Goal: Obtain resource: Download file/media

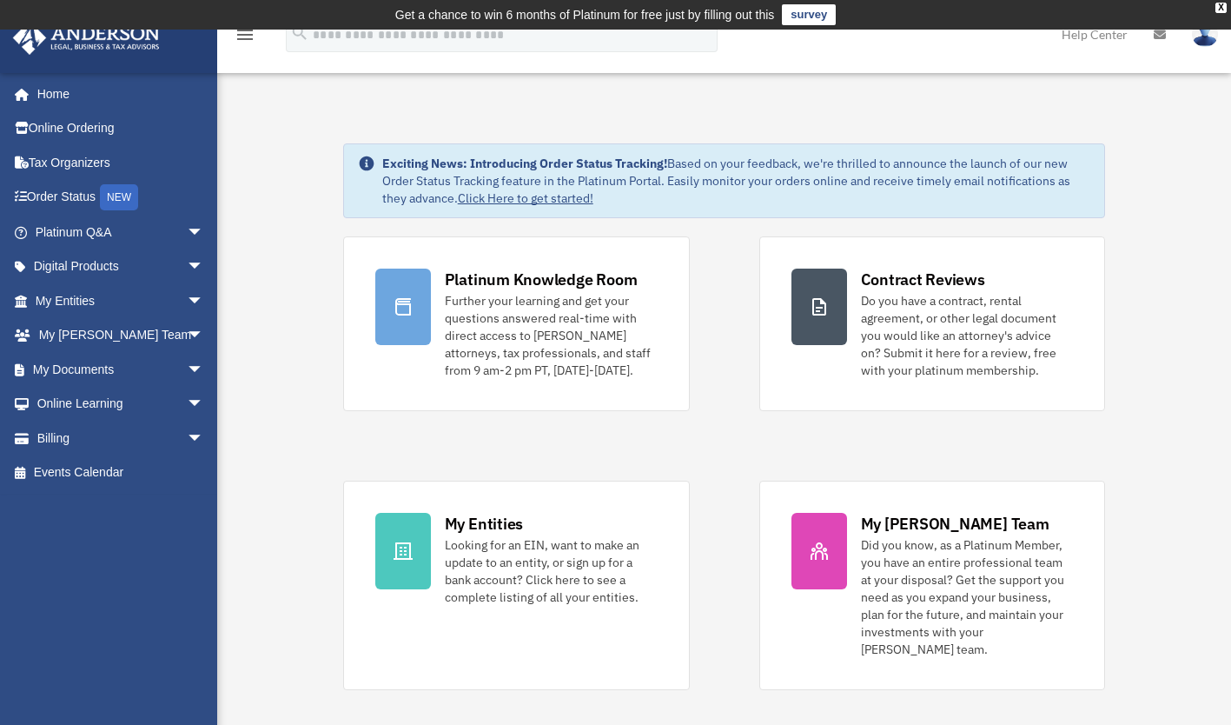
click at [187, 375] on span "arrow_drop_down" at bounding box center [204, 370] width 35 height 36
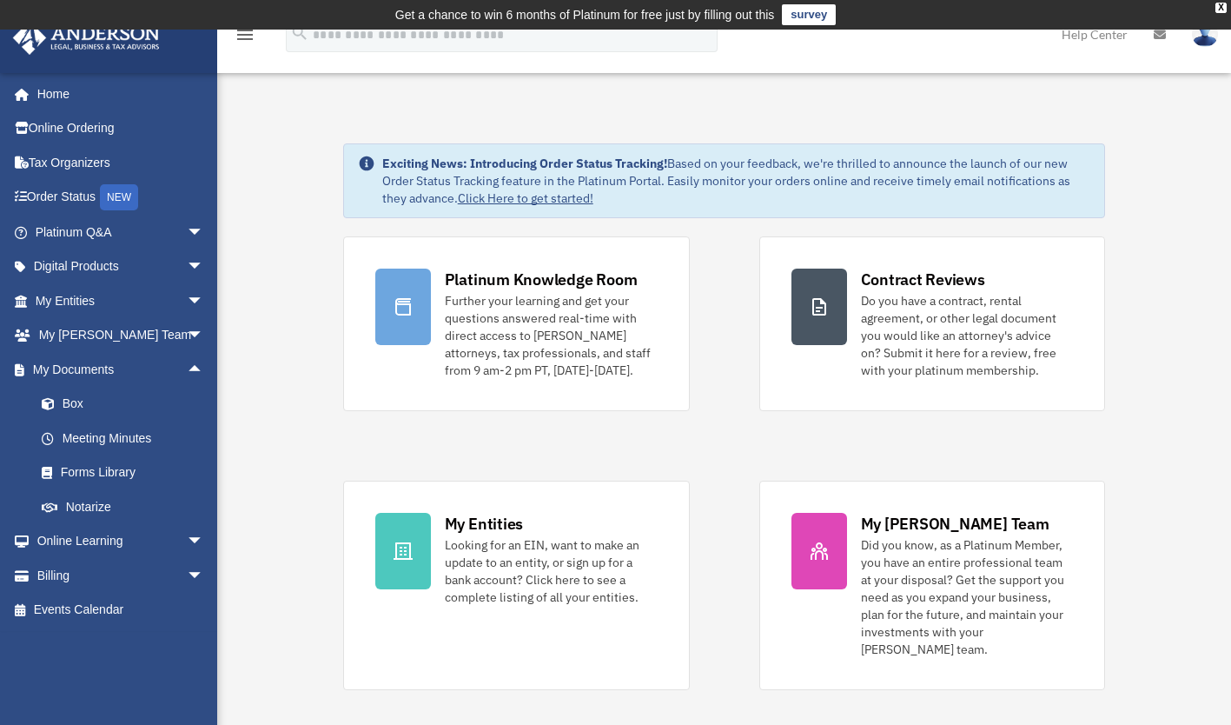
click at [76, 405] on link "Box" at bounding box center [127, 404] width 206 height 35
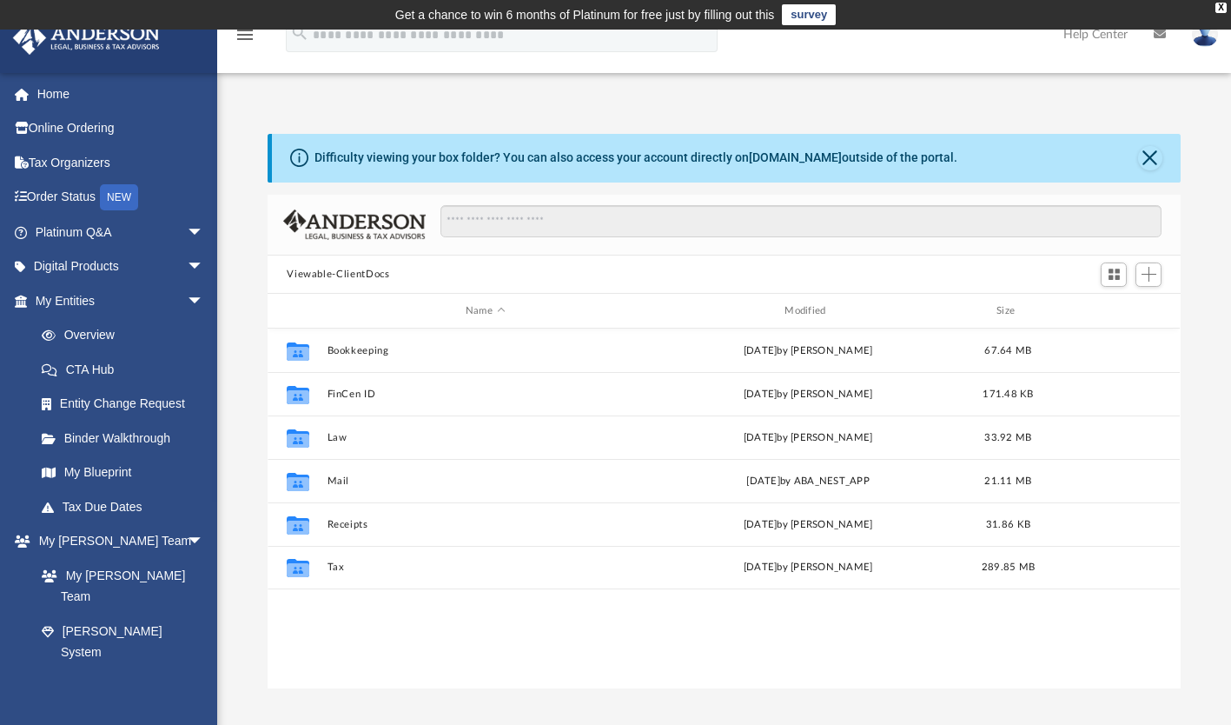
scroll to position [381, 899]
click at [333, 567] on button "Tax" at bounding box center [485, 567] width 315 height 11
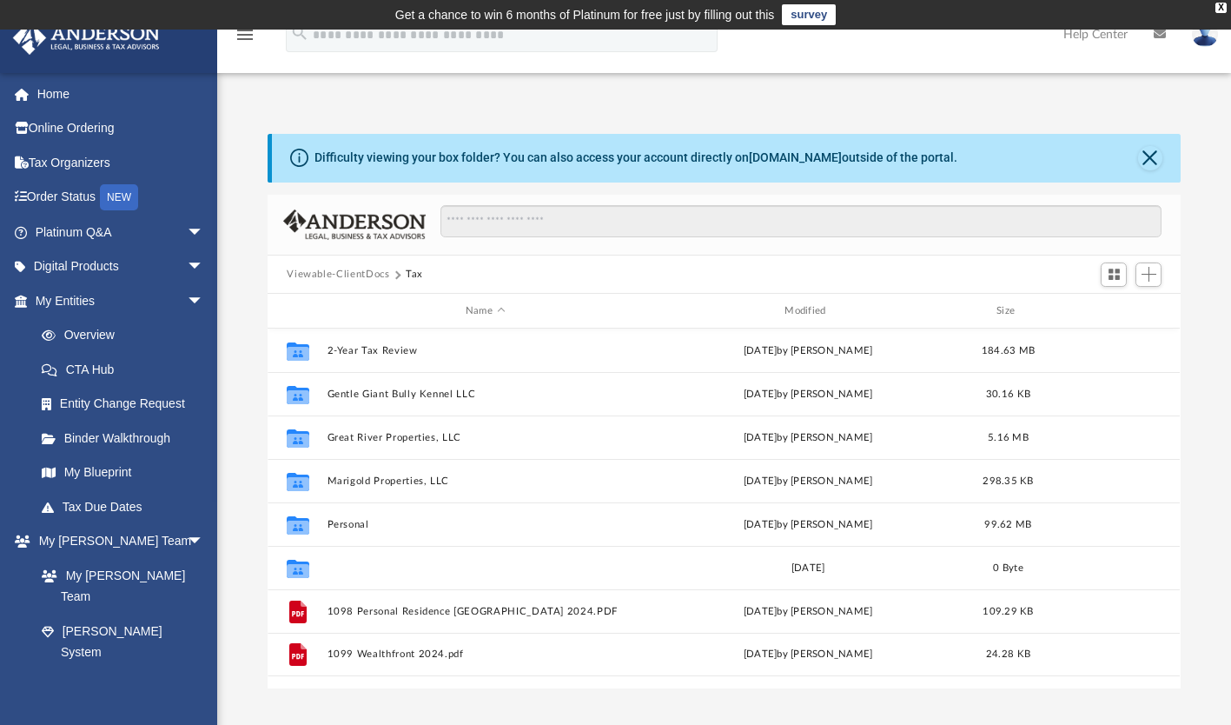
click at [344, 567] on button "Taleta, LLC" at bounding box center [485, 567] width 315 height 11
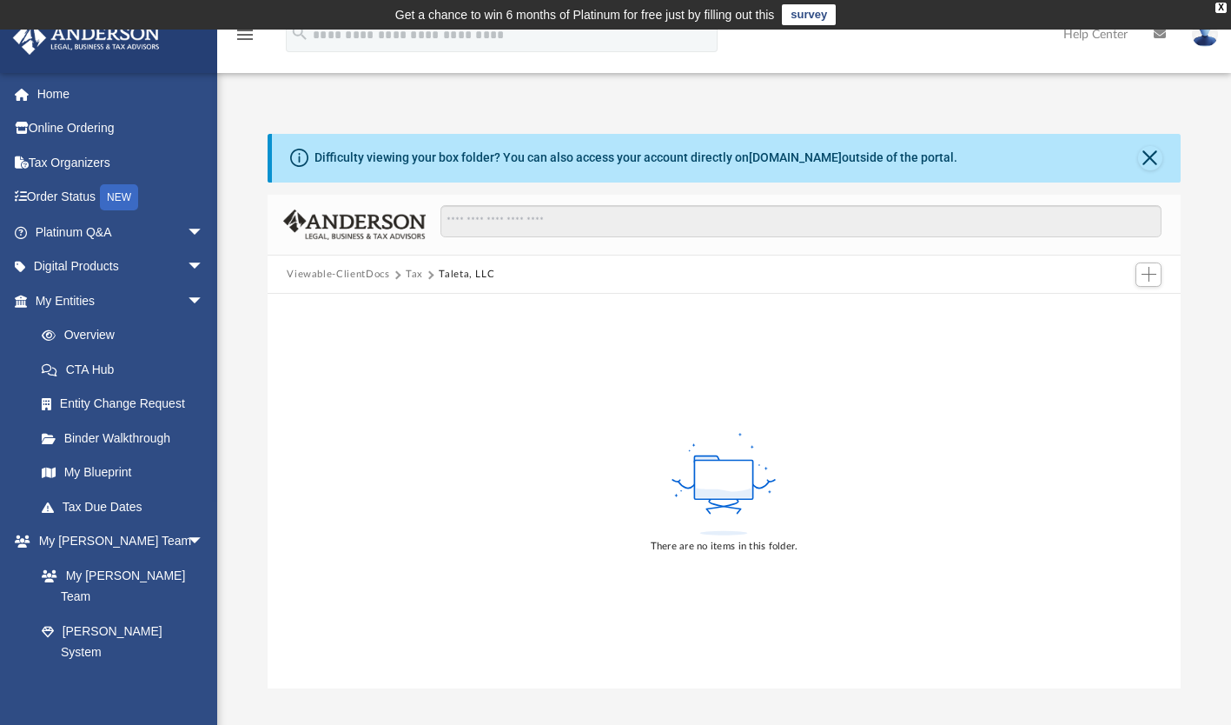
click at [428, 275] on span at bounding box center [430, 274] width 9 height 9
click at [413, 274] on button "Tax" at bounding box center [414, 275] width 17 height 16
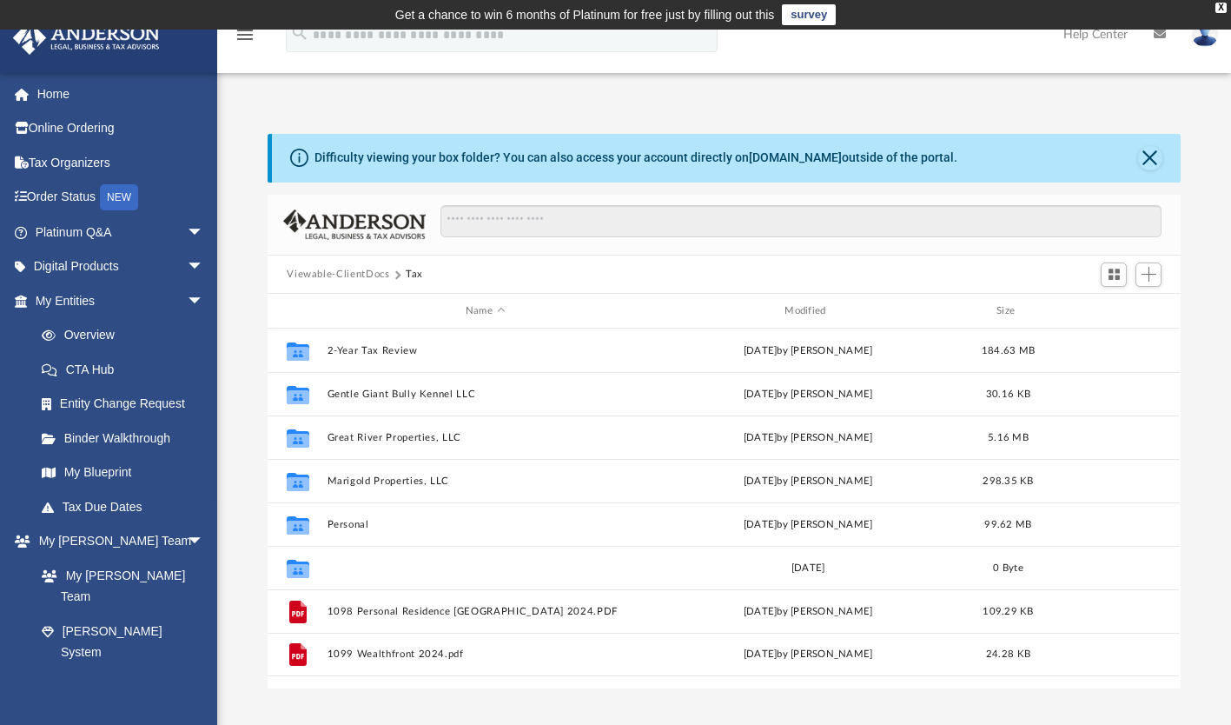
click at [341, 567] on button "Taleta, LLC" at bounding box center [485, 567] width 315 height 11
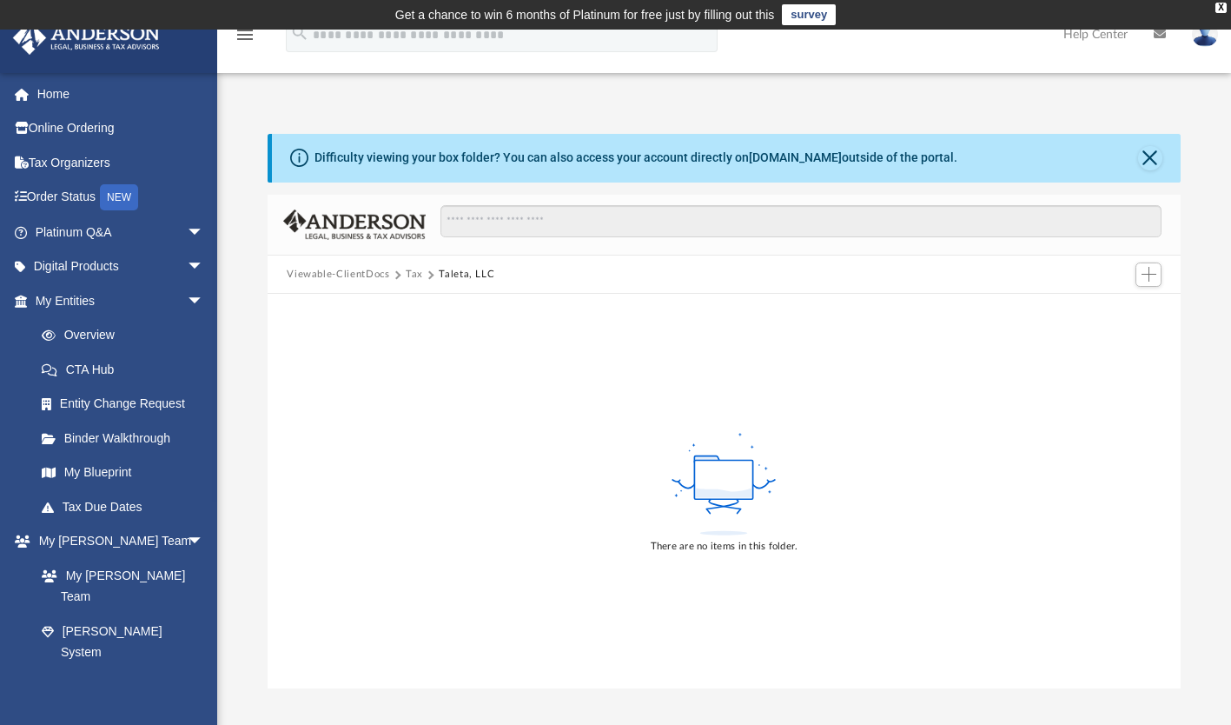
click at [428, 275] on span at bounding box center [430, 274] width 9 height 9
click at [409, 276] on button "Tax" at bounding box center [414, 275] width 17 height 16
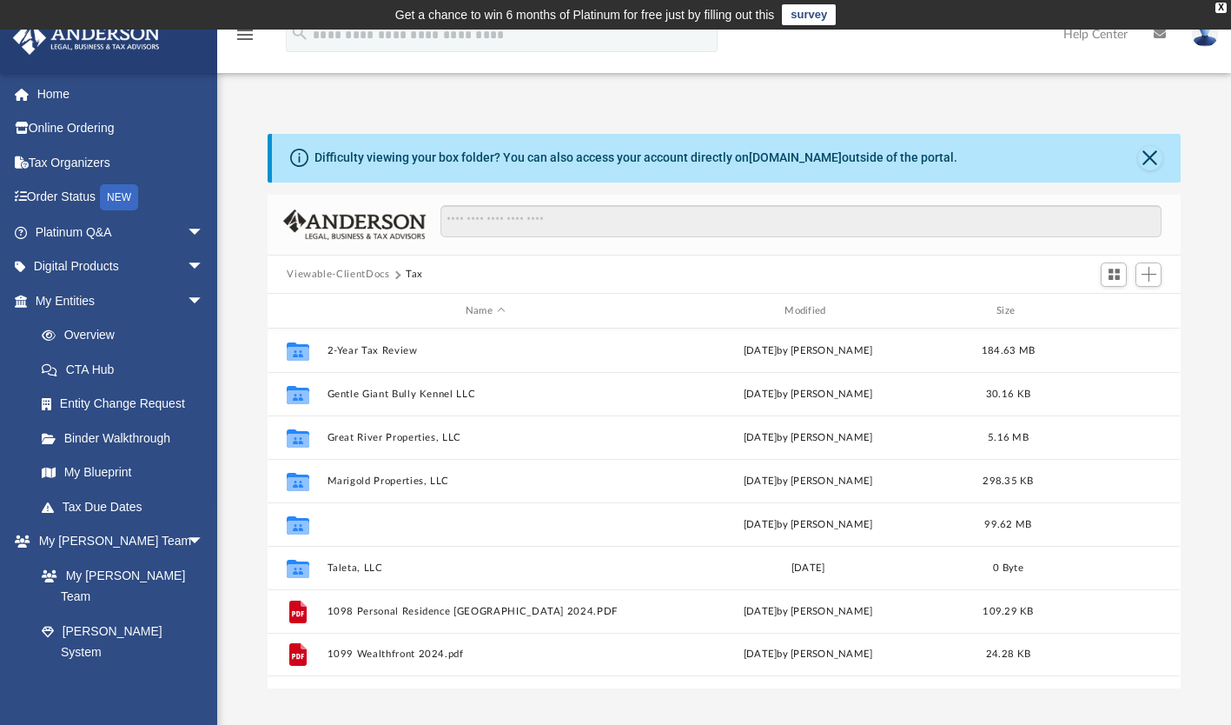
click at [336, 523] on button "Personal" at bounding box center [485, 524] width 315 height 11
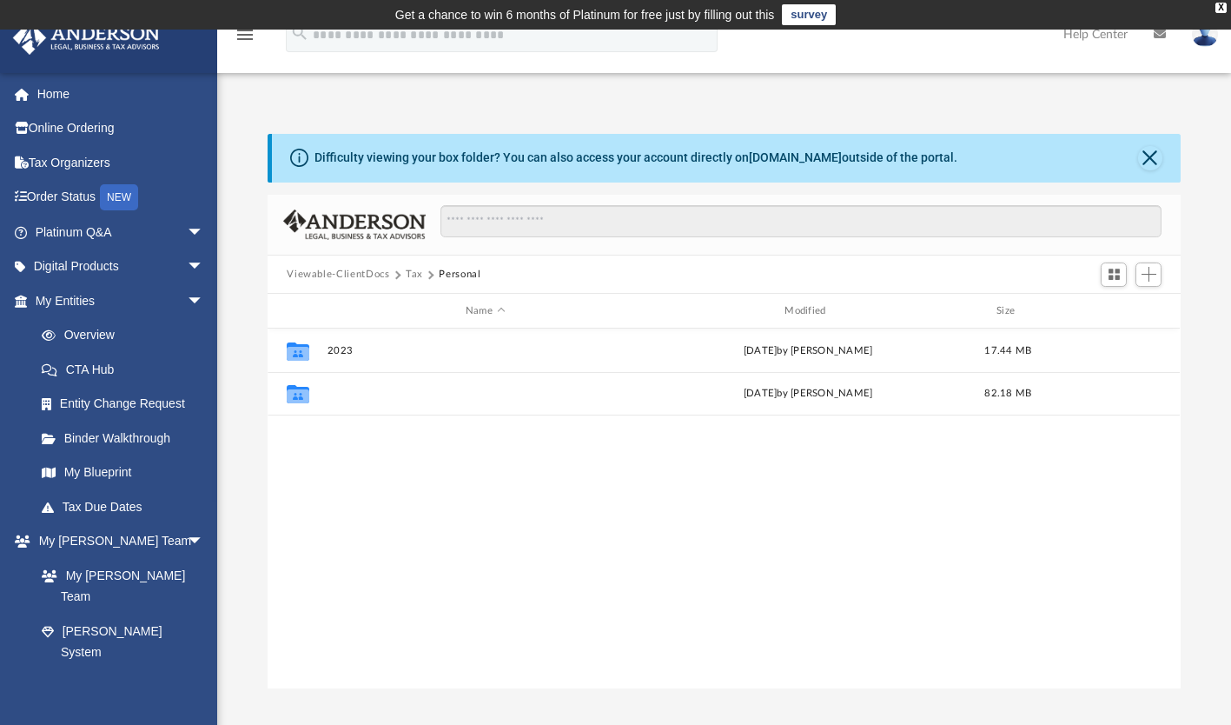
click at [336, 395] on button "2024" at bounding box center [485, 393] width 315 height 11
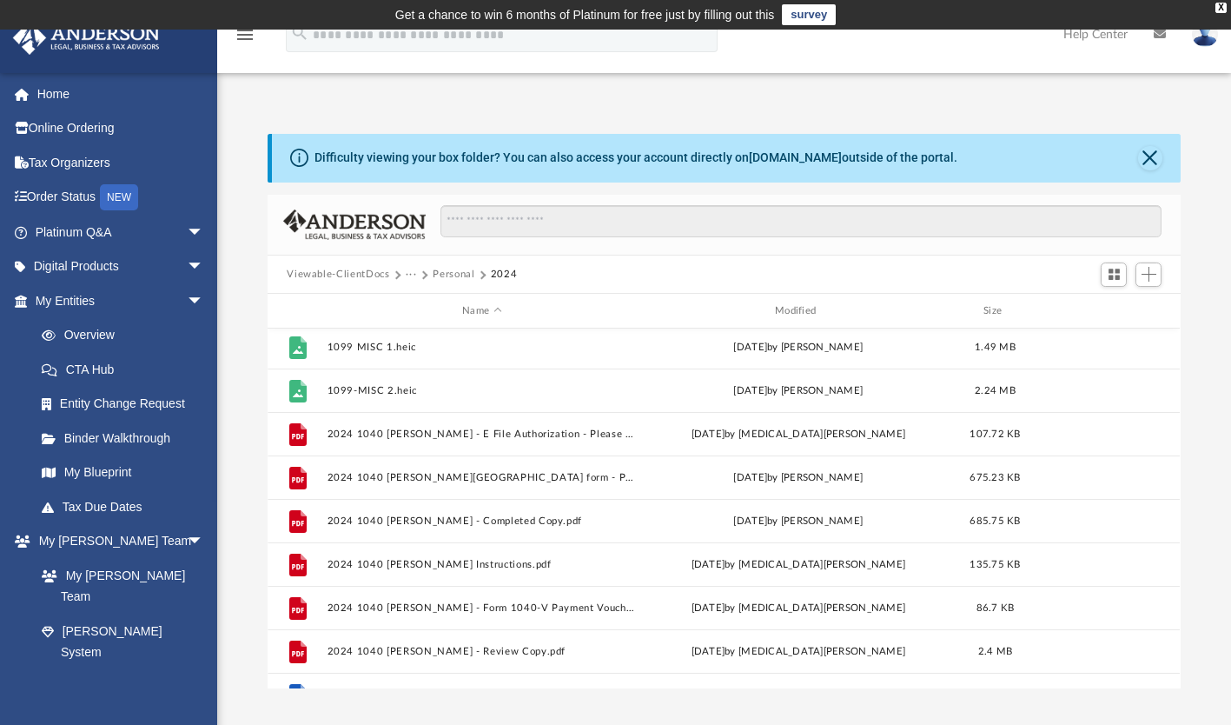
scroll to position [46, 0]
click at [336, 564] on button "2024 1040 Watts, Samantha - Filing Instructions.pdf" at bounding box center [482, 565] width 309 height 11
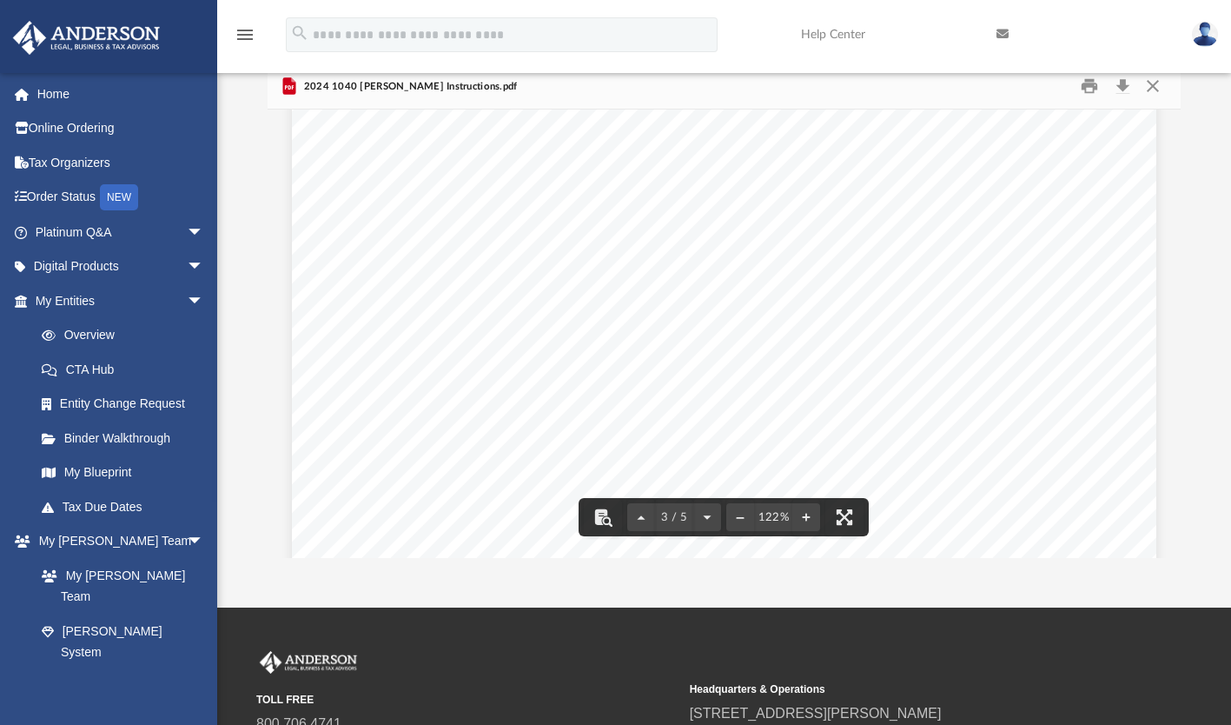
scroll to position [127, 0]
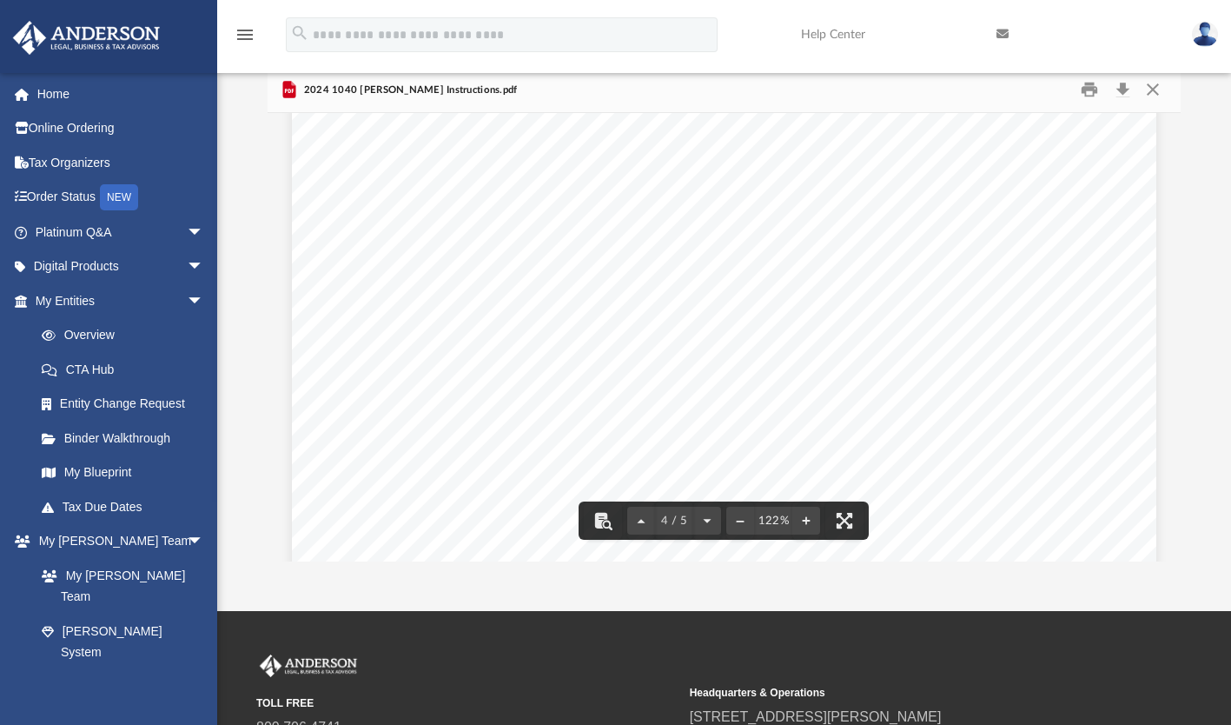
click at [1027, 367] on div "400061 04-01-24 Prepared for: Prepared by: Filing Instructions Samantha Watts A…" at bounding box center [724, 622] width 865 height 1119
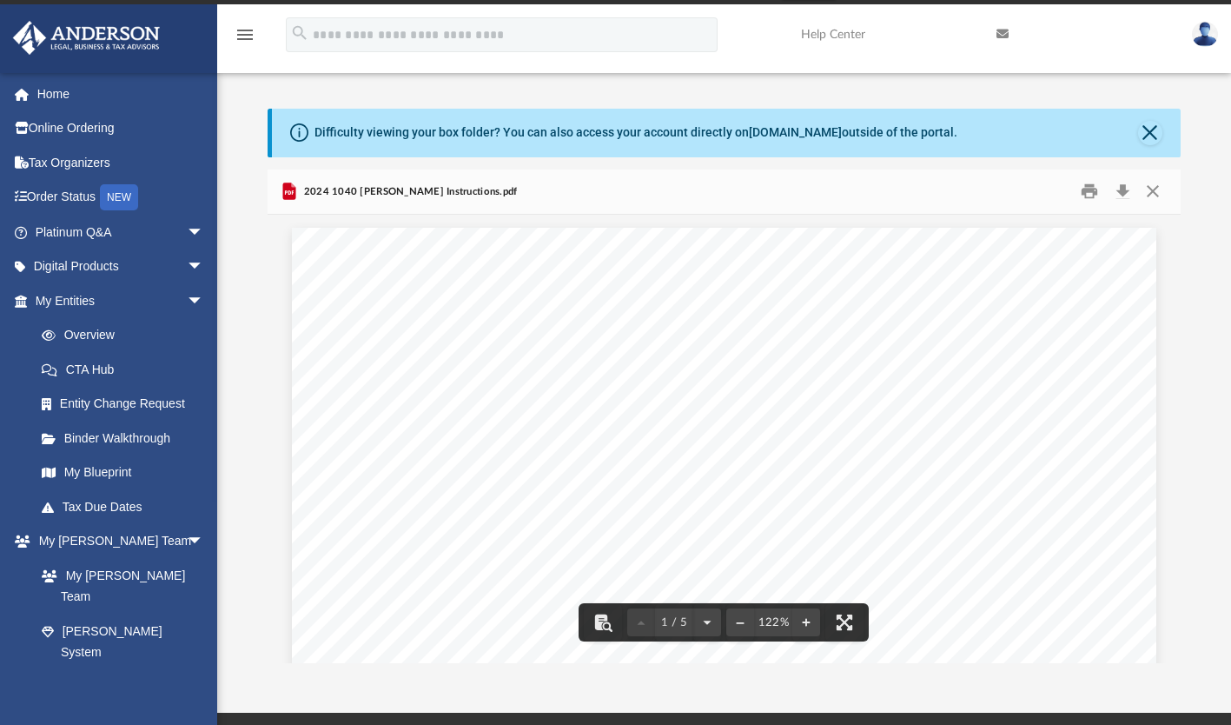
scroll to position [0, 0]
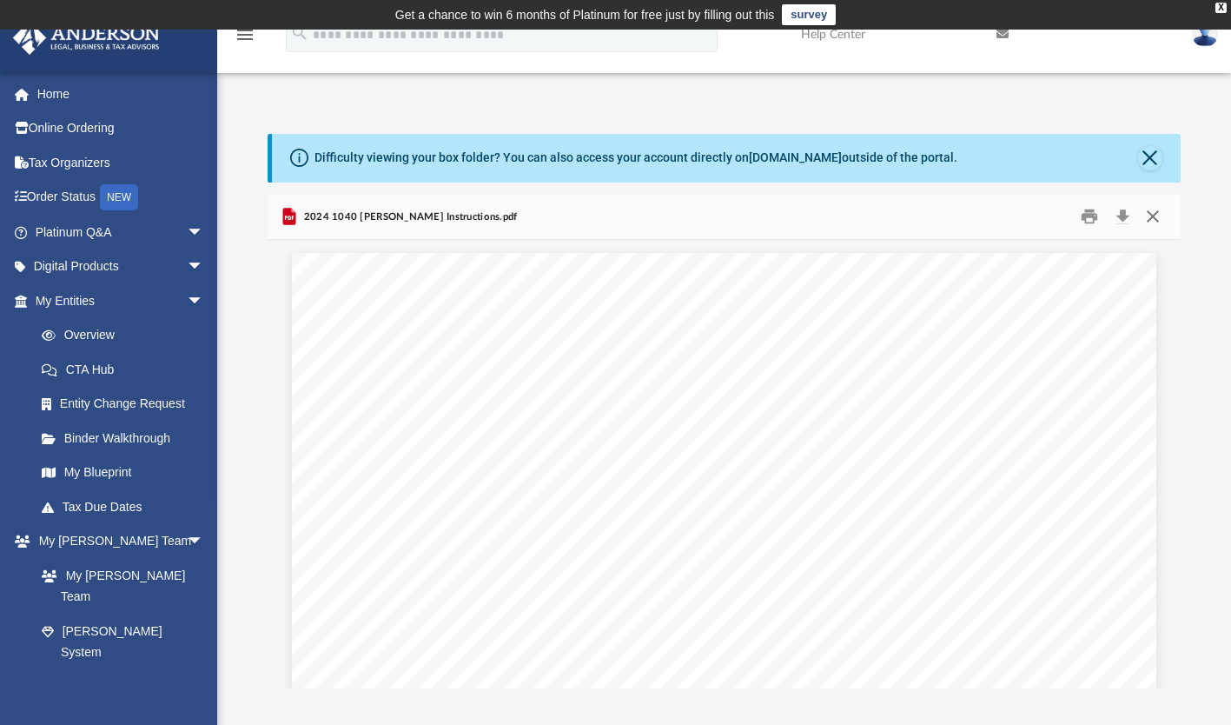
click at [1158, 220] on button "Close" at bounding box center [1152, 216] width 31 height 27
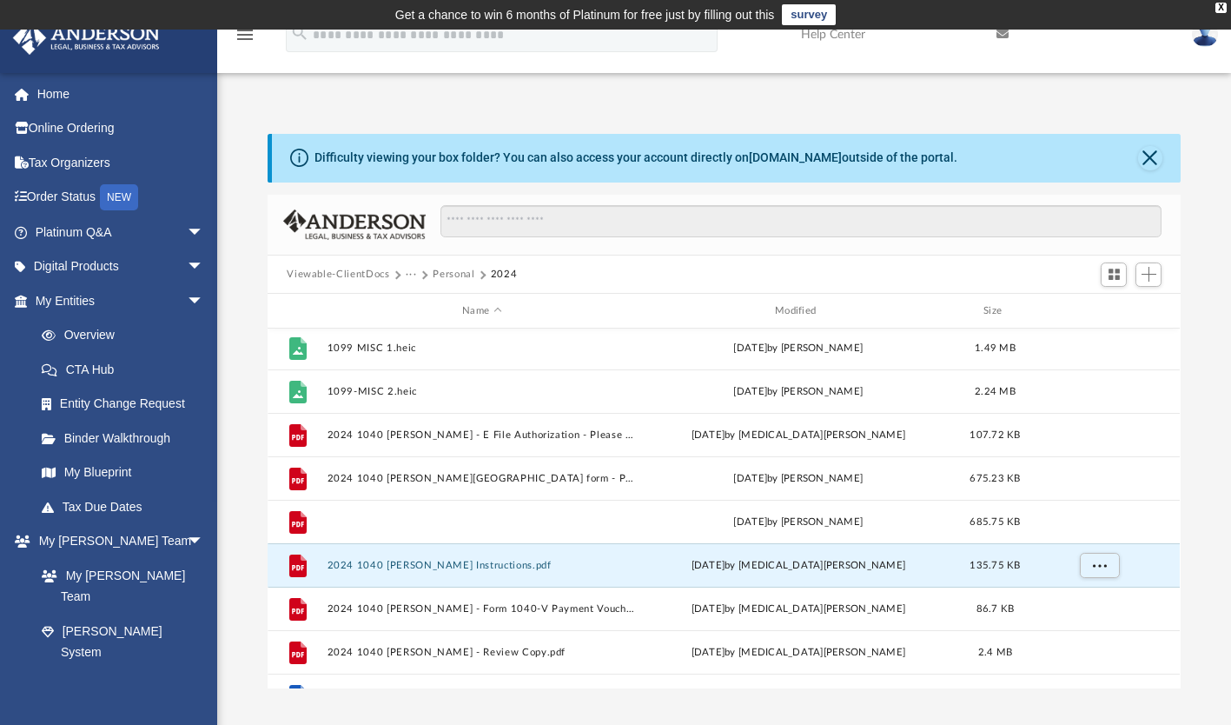
click at [562, 522] on button "2024 1040 Watts, Samantha - Completed Copy.pdf" at bounding box center [482, 521] width 309 height 11
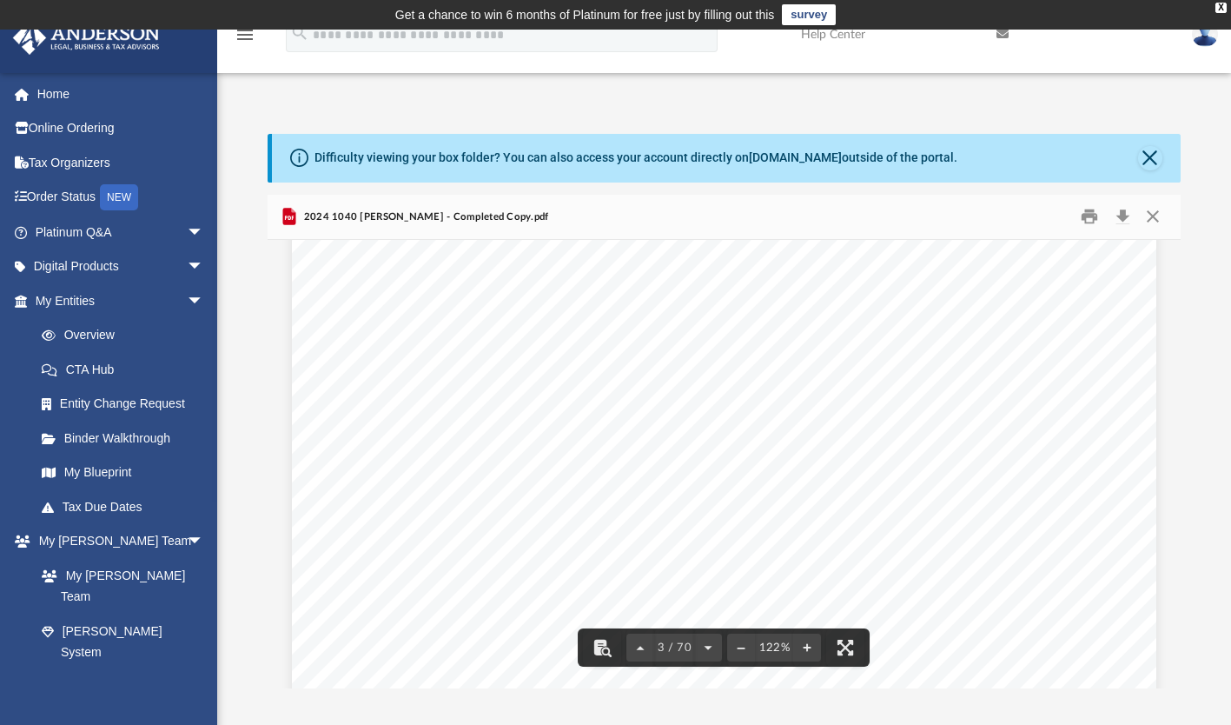
scroll to position [2376, 0]
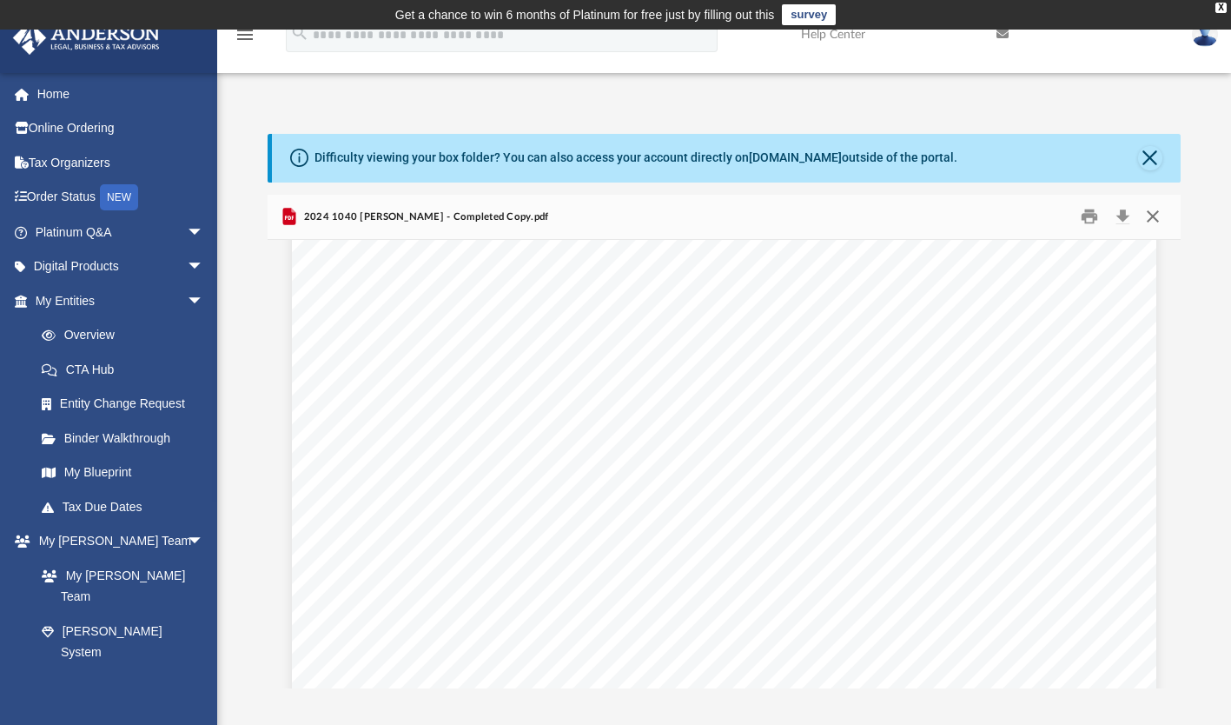
click at [1150, 223] on button "Close" at bounding box center [1152, 216] width 31 height 27
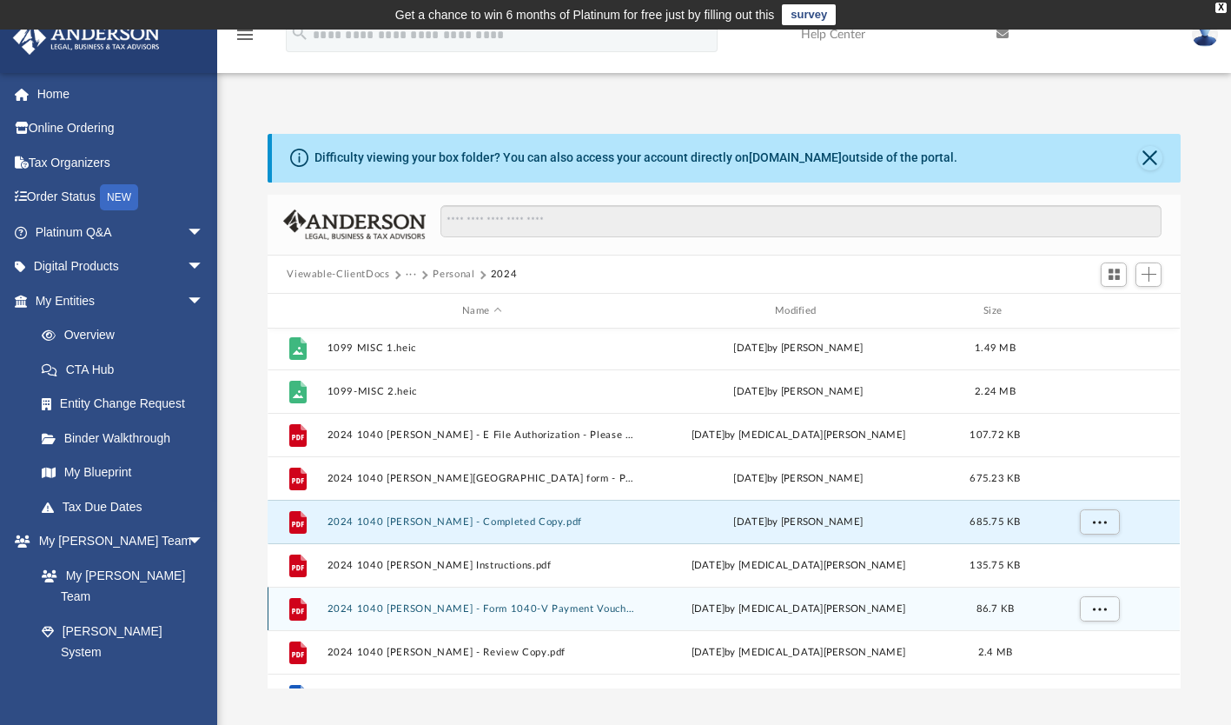
click at [683, 609] on div "Thu Aug 7 2025 by Nikita Patel" at bounding box center [798, 609] width 309 height 16
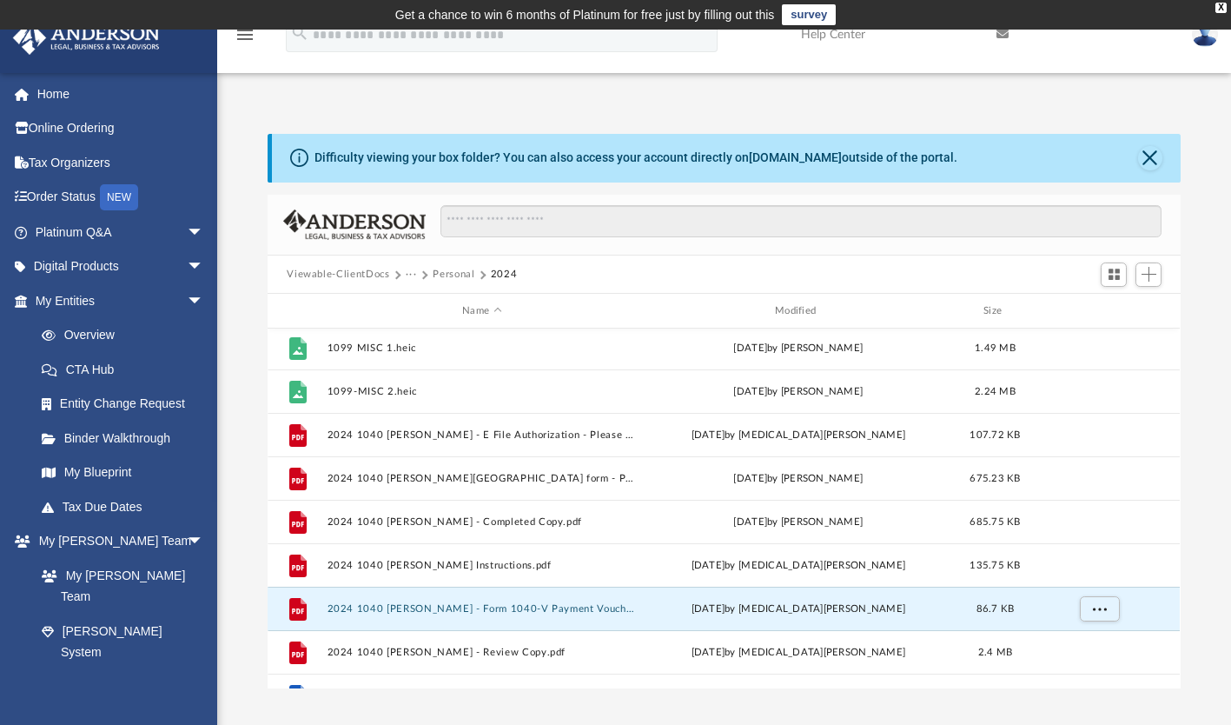
click at [606, 608] on button "2024 1040 Watts, Samantha - Form 1040-V Payment Voucher.pdf" at bounding box center [482, 608] width 309 height 11
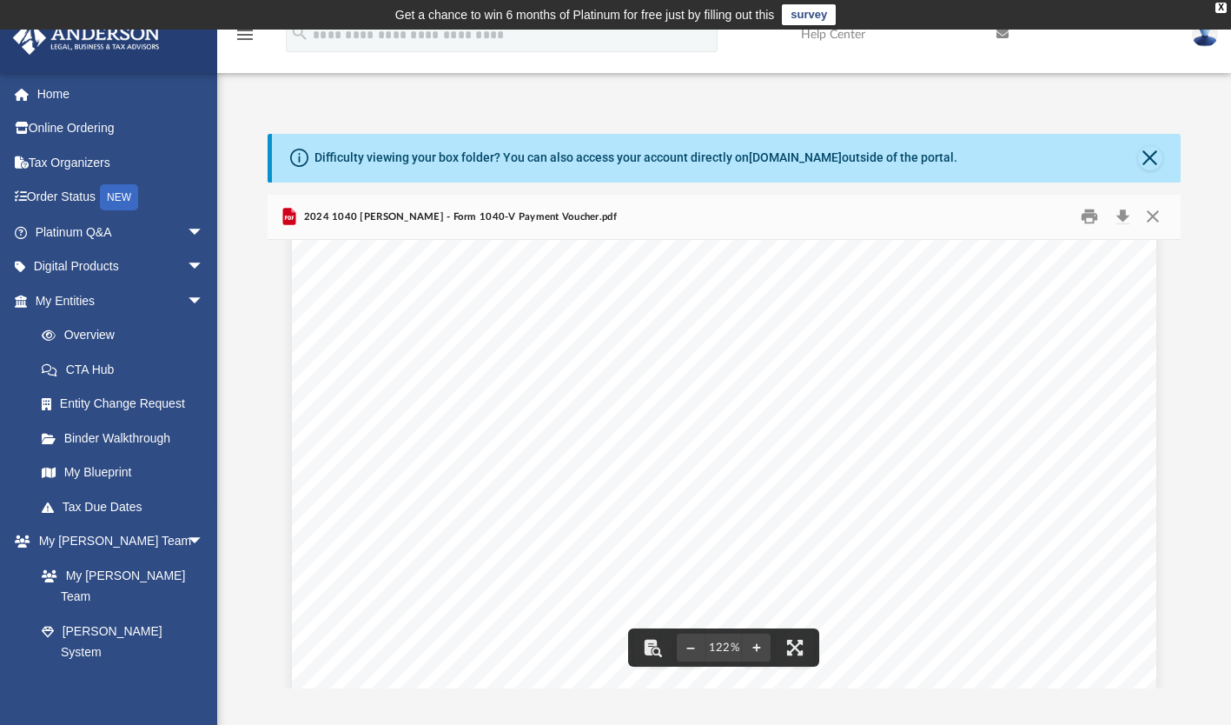
scroll to position [696, 0]
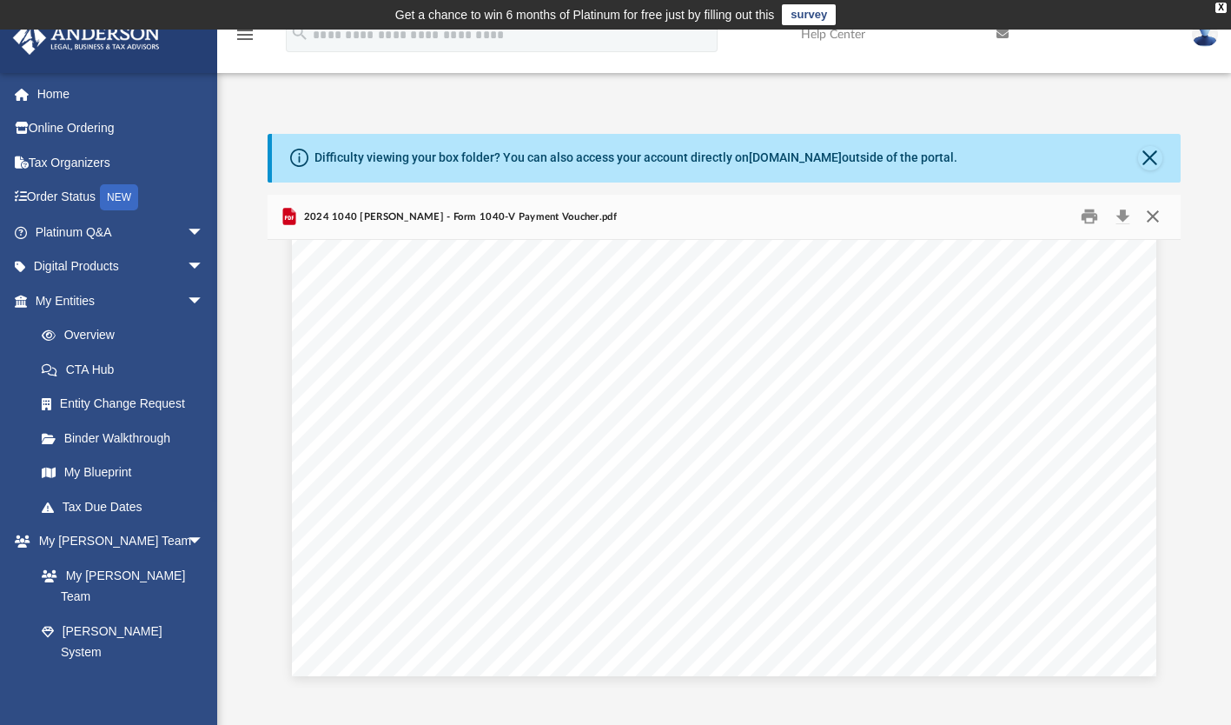
click at [1166, 221] on button "Close" at bounding box center [1152, 216] width 31 height 27
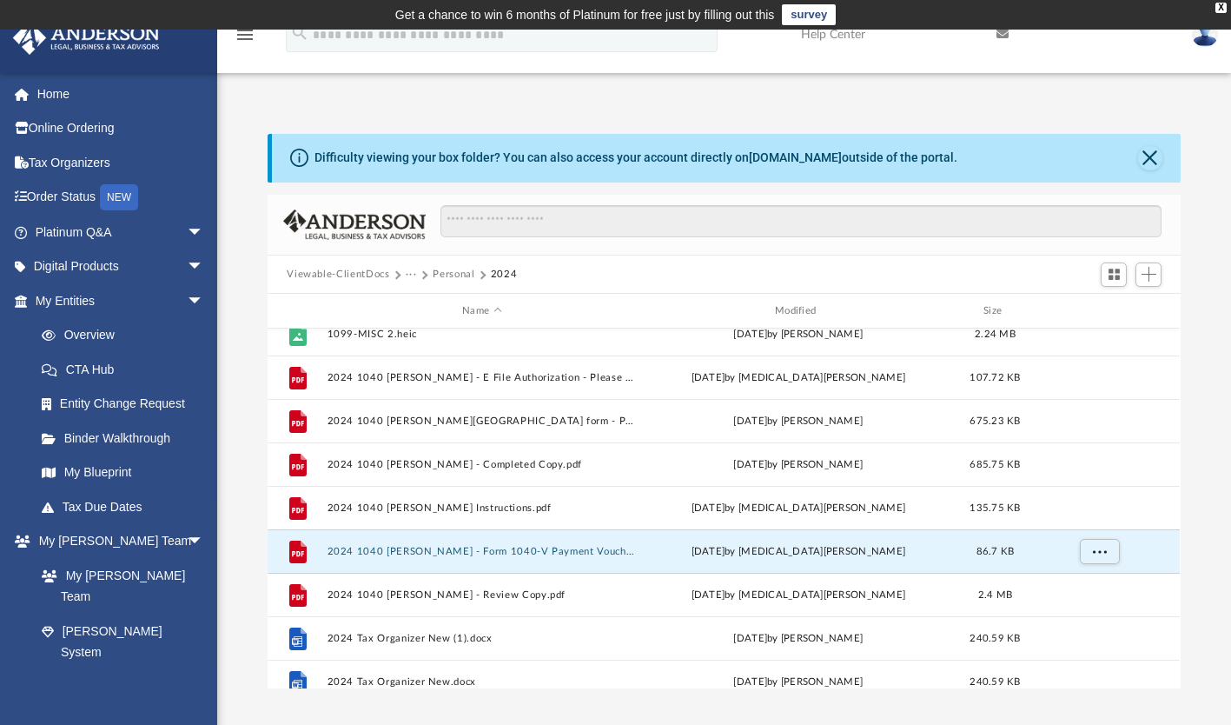
scroll to position [103, 0]
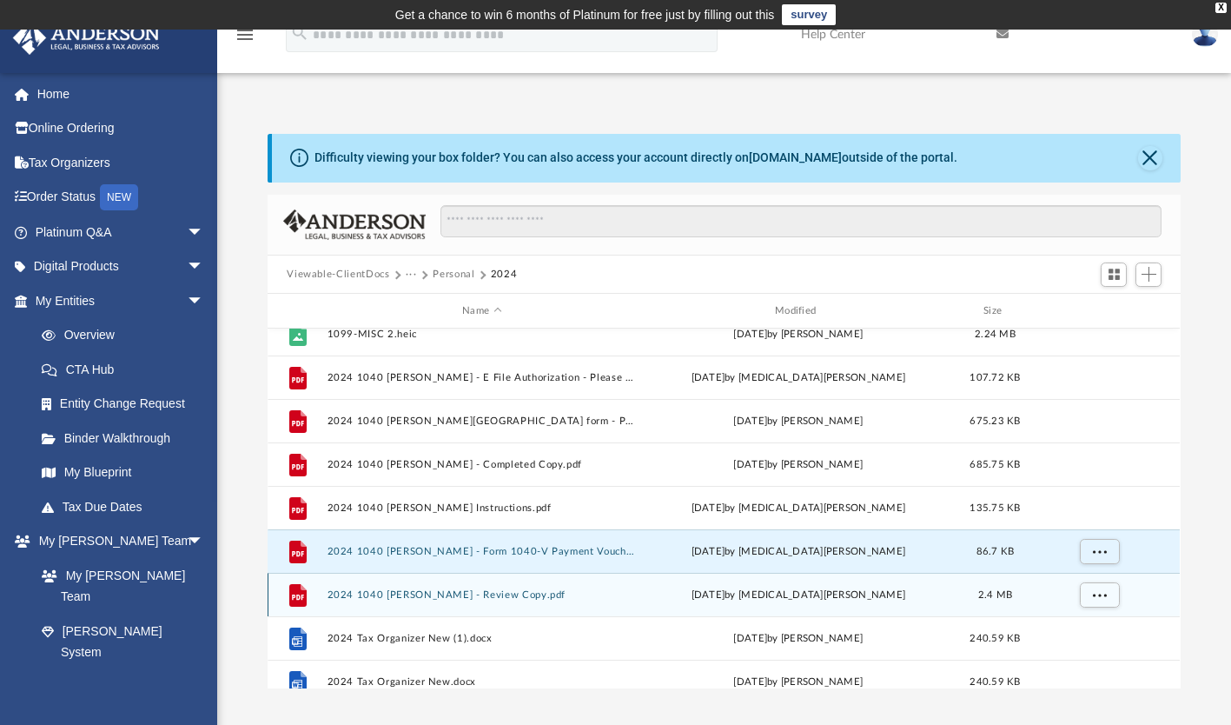
click at [761, 593] on div "Thu Aug 7 2025 by Nikita Patel" at bounding box center [798, 595] width 309 height 16
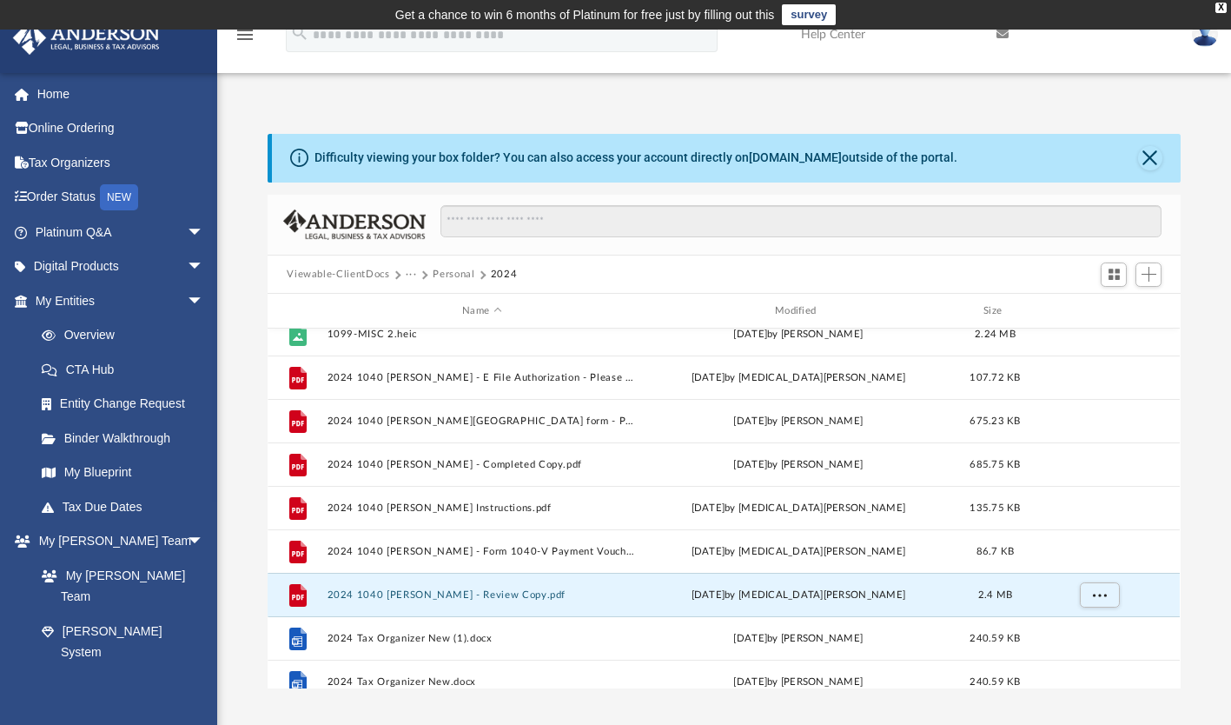
click at [539, 598] on button "2024 1040 Watts, Samantha - Review Copy.pdf" at bounding box center [482, 594] width 309 height 11
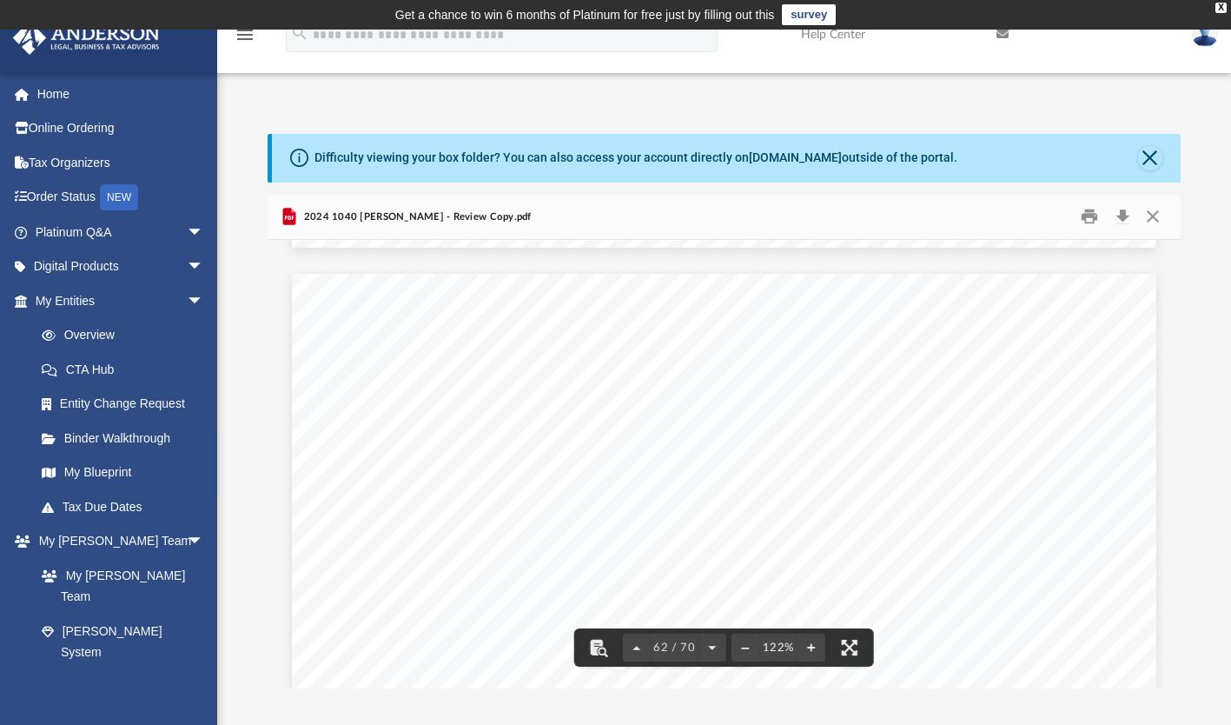
scroll to position [69822, 0]
click at [1133, 449] on div "Your social security number Spouse's social security number Your first name and…" at bounding box center [724, 142] width 865 height 1119
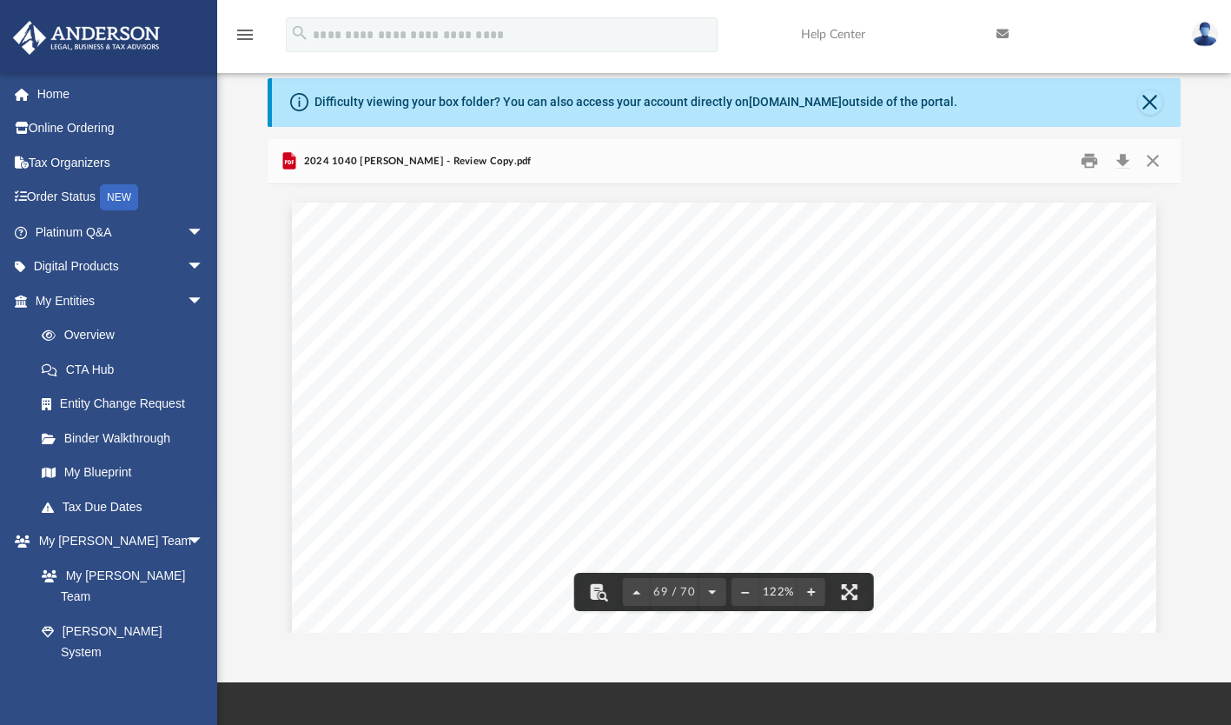
scroll to position [77852, 0]
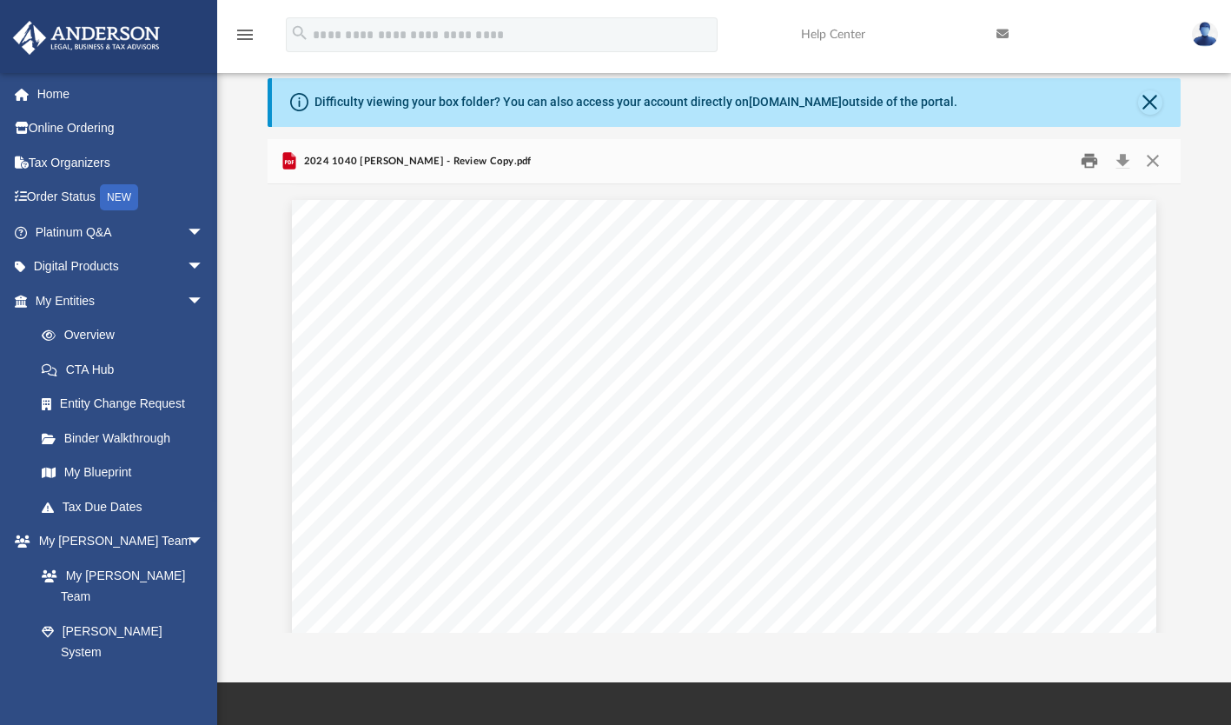
click at [1093, 159] on button "Print" at bounding box center [1089, 161] width 35 height 27
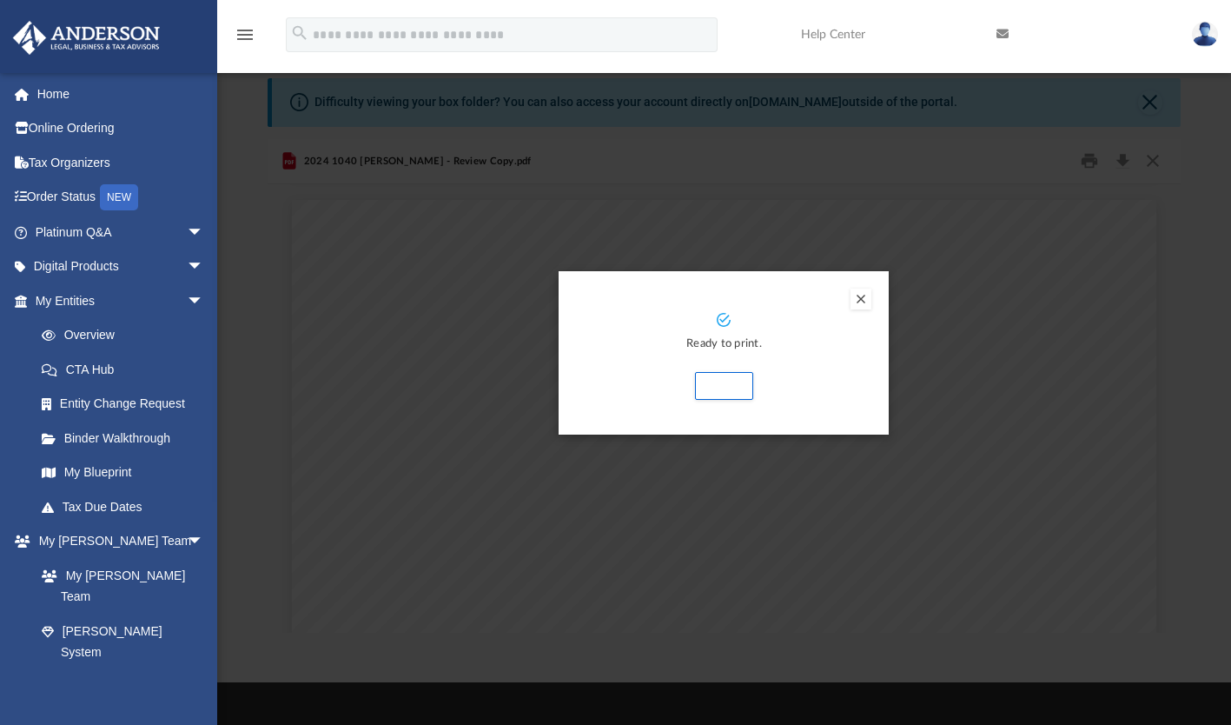
click at [859, 308] on button "Preview" at bounding box center [861, 298] width 21 height 21
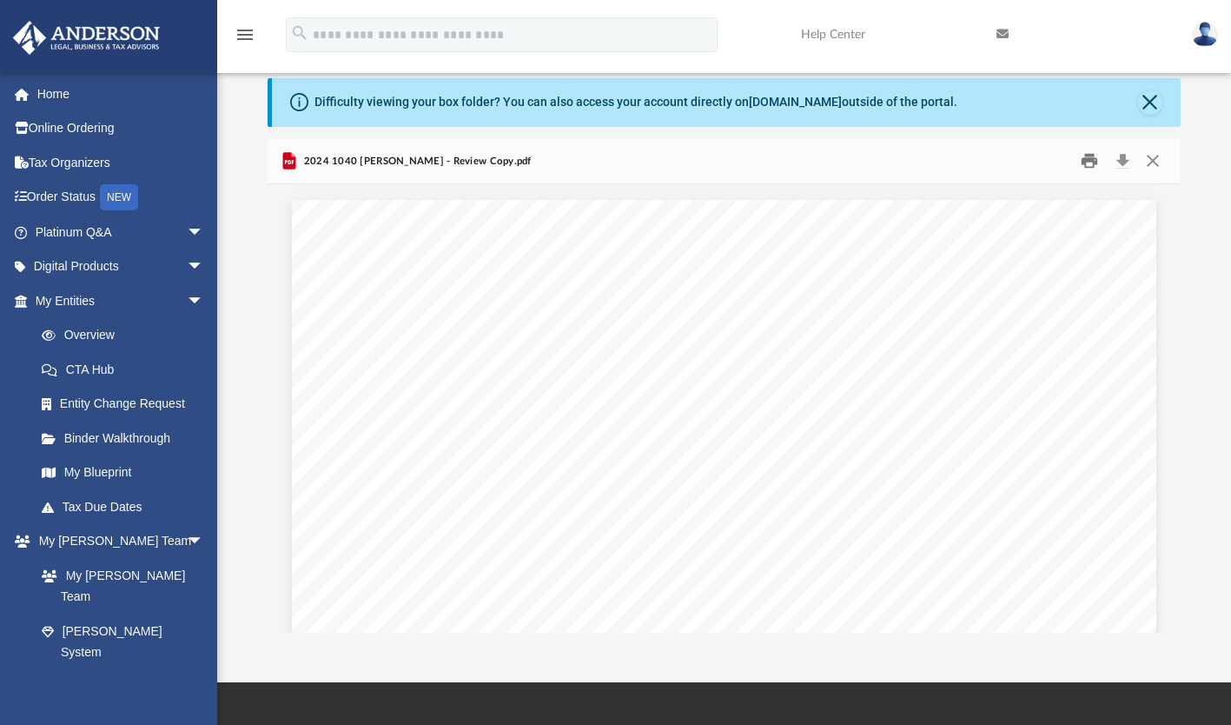
click at [1083, 170] on button "Print" at bounding box center [1089, 161] width 35 height 27
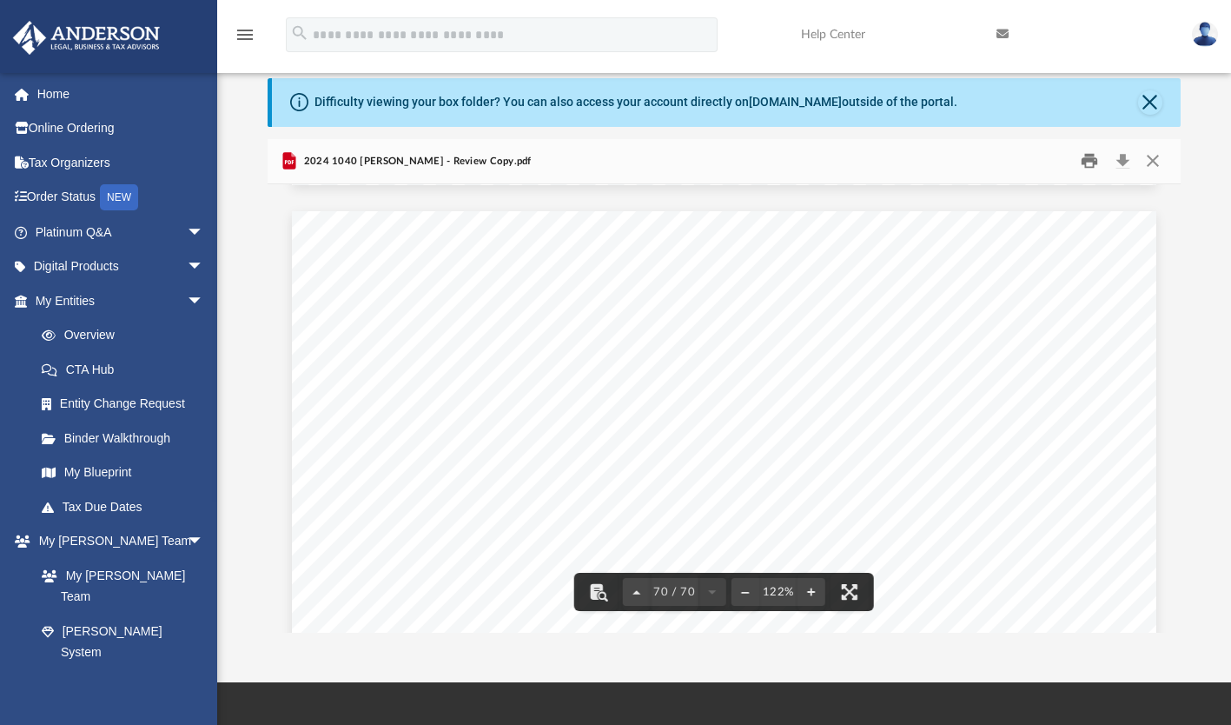
scroll to position [78985, 0]
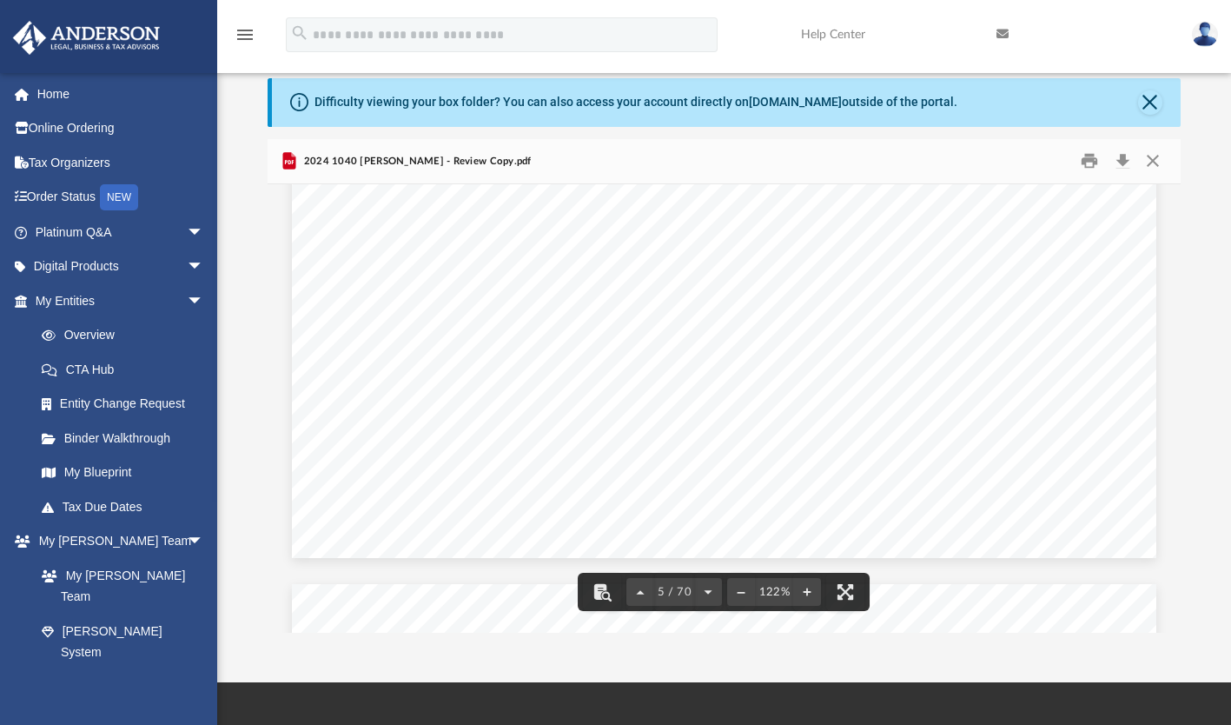
scroll to position [5344, 0]
